Goal: Check status: Check status

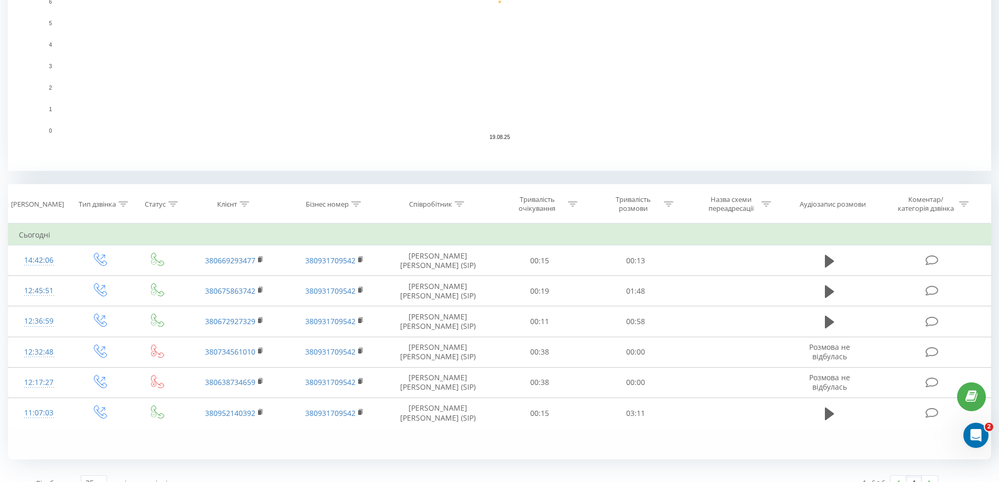
scroll to position [285, 0]
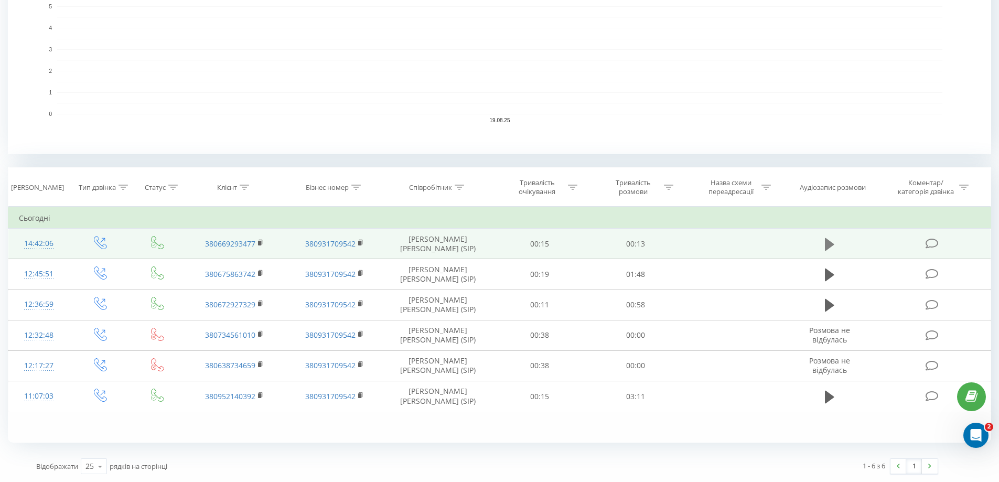
click at [832, 245] on icon at bounding box center [829, 244] width 9 height 13
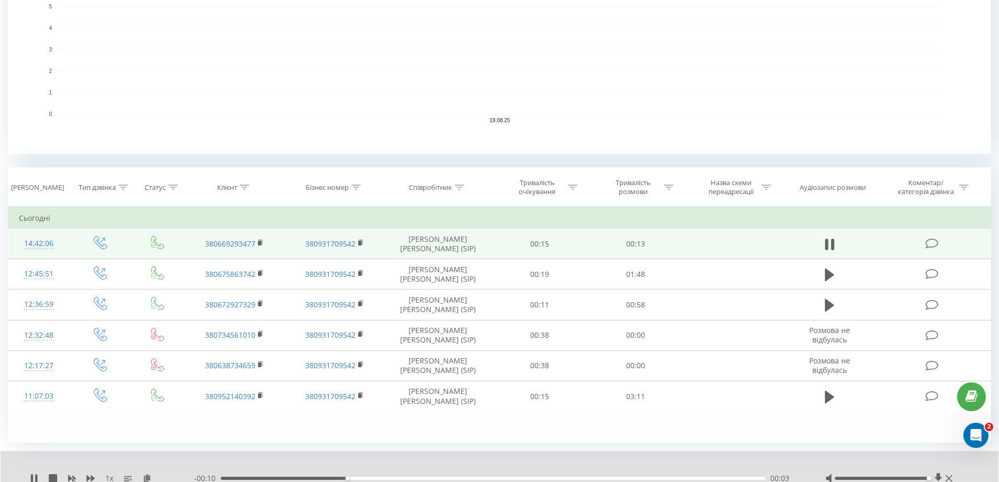
drag, startPoint x: 879, startPoint y: 479, endPoint x: 932, endPoint y: 479, distance: 53.0
click at [932, 479] on div at bounding box center [890, 478] width 130 height 10
